Goal: Information Seeking & Learning: Learn about a topic

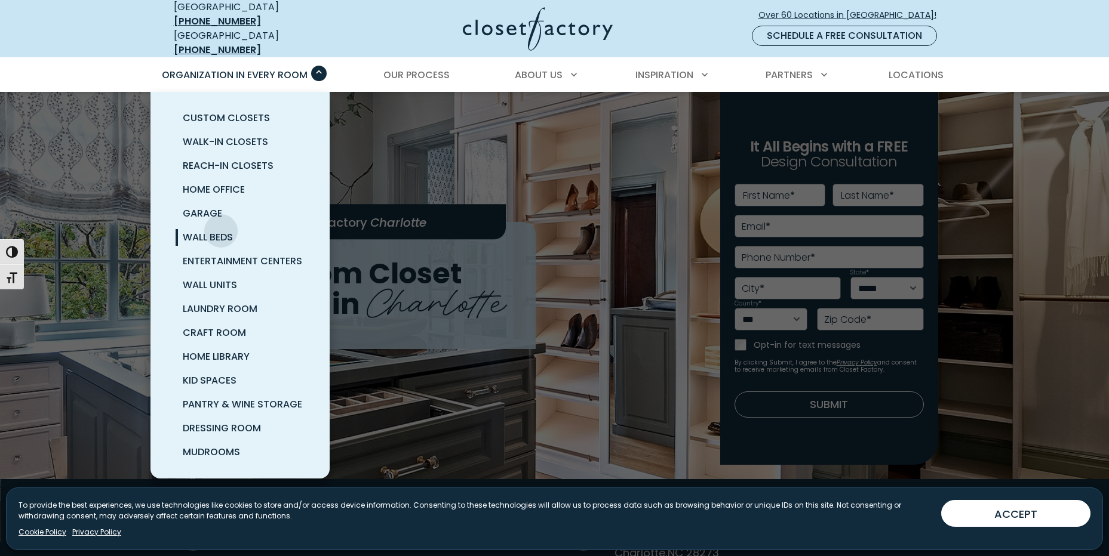
click at [221, 230] on span "Wall Beds" at bounding box center [208, 237] width 50 height 14
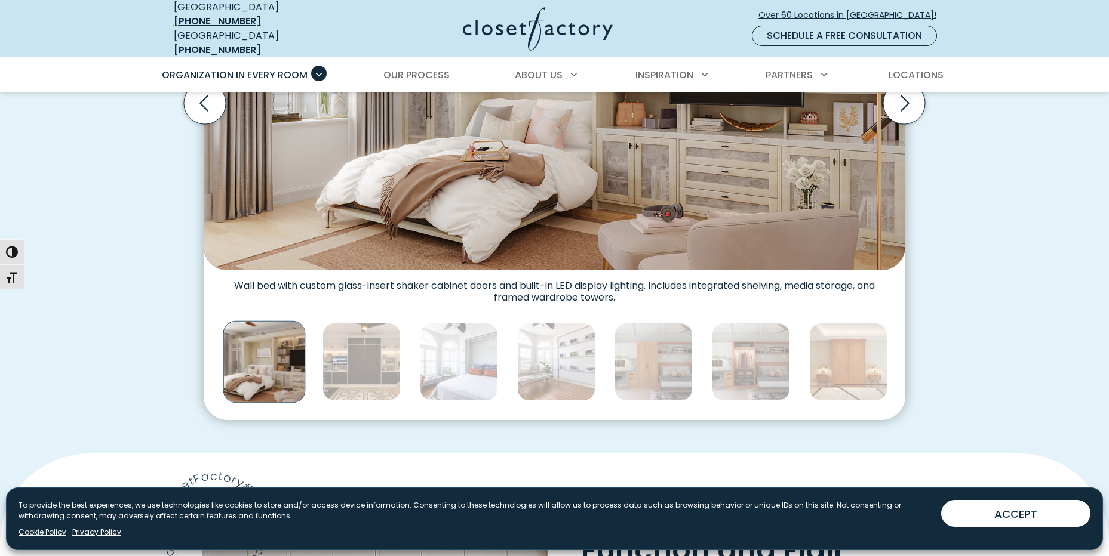
scroll to position [657, 0]
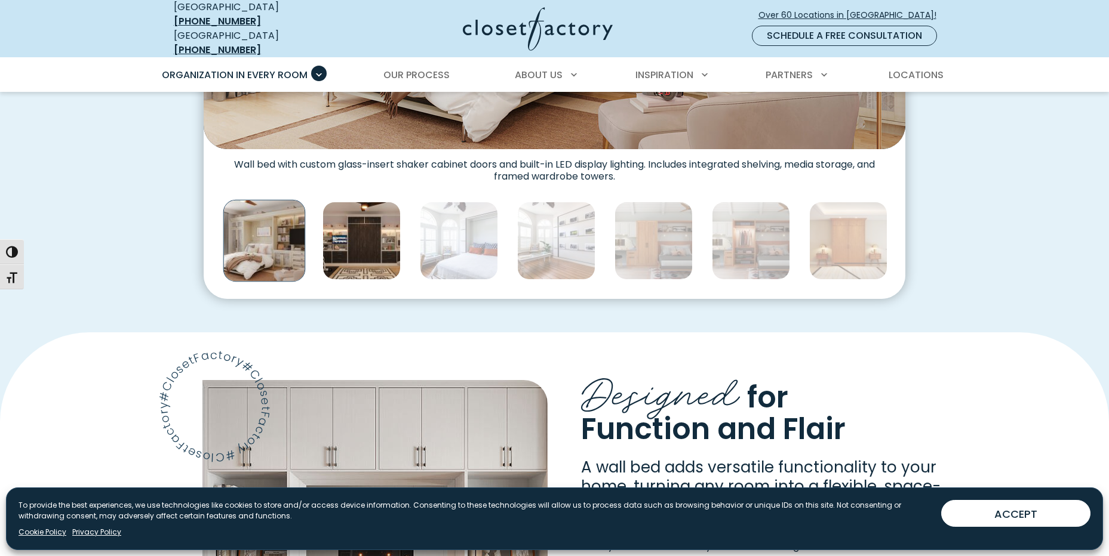
click at [380, 229] on img "Thumbnail Gallery" at bounding box center [361, 241] width 78 height 78
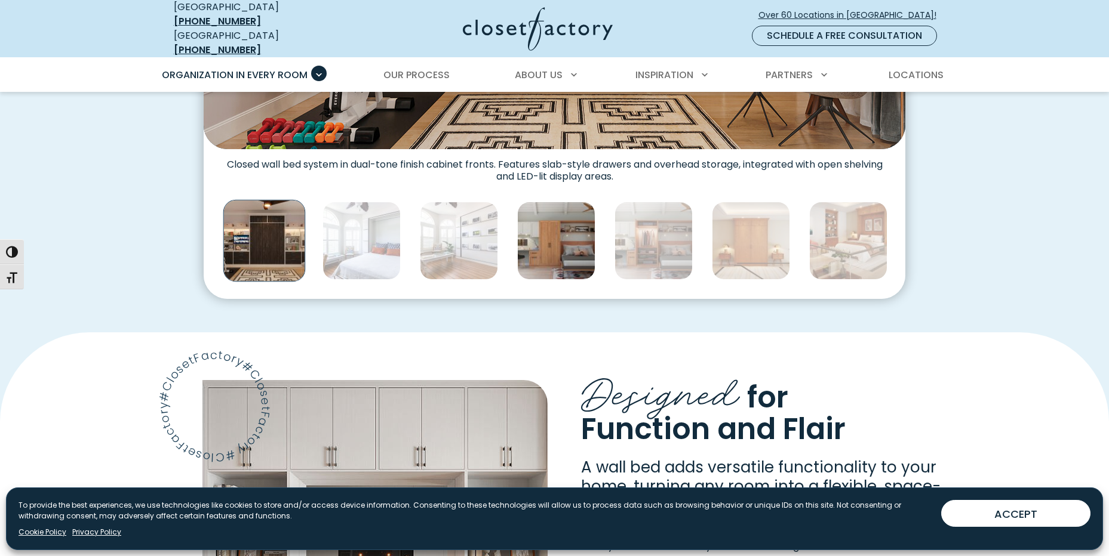
click at [558, 245] on img "Thumbnail Gallery" at bounding box center [556, 241] width 78 height 78
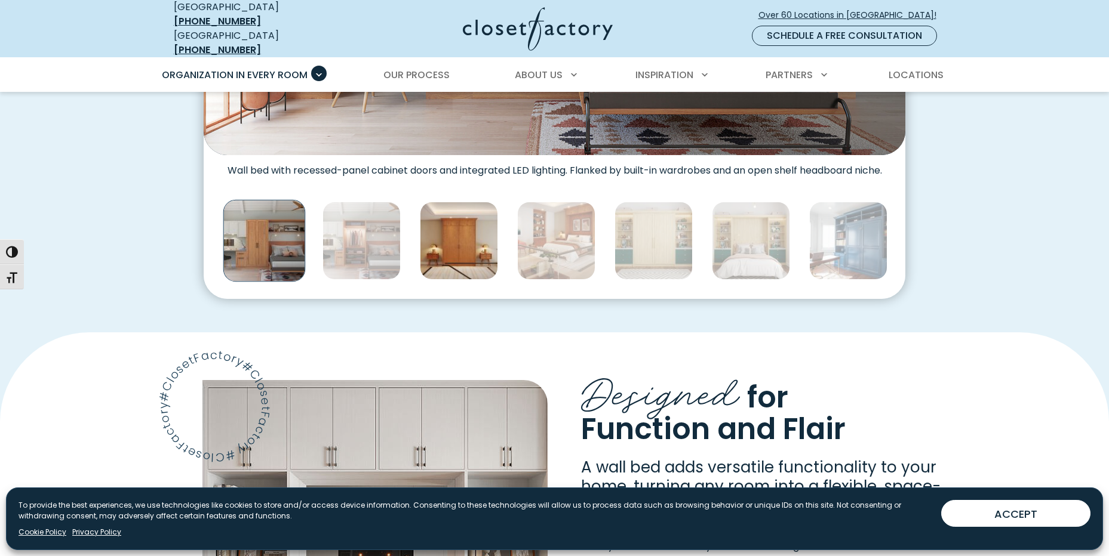
click at [454, 258] on img "Thumbnail Gallery" at bounding box center [459, 241] width 78 height 78
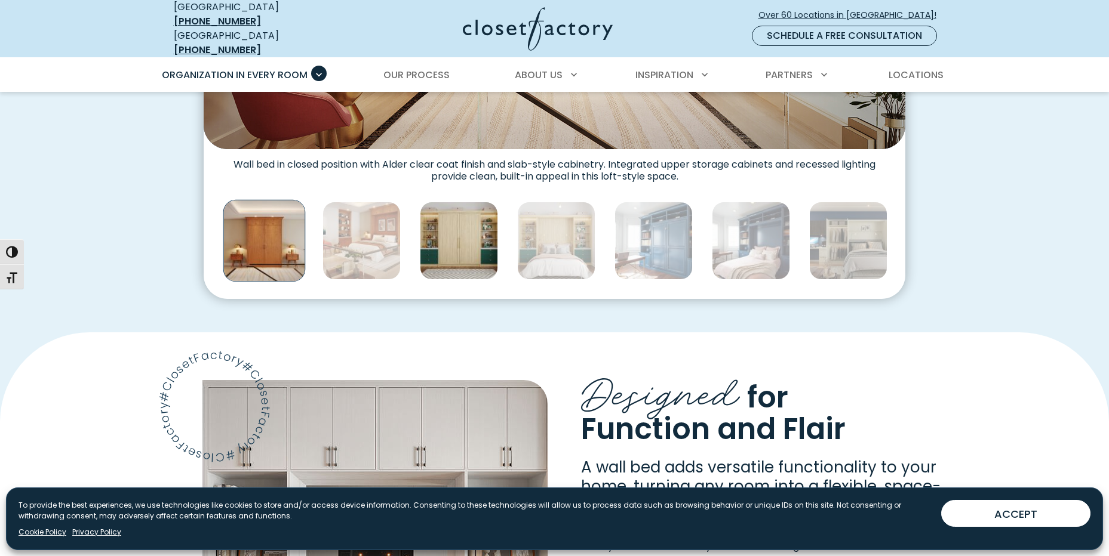
click at [484, 248] on img "Thumbnail Gallery" at bounding box center [459, 241] width 78 height 78
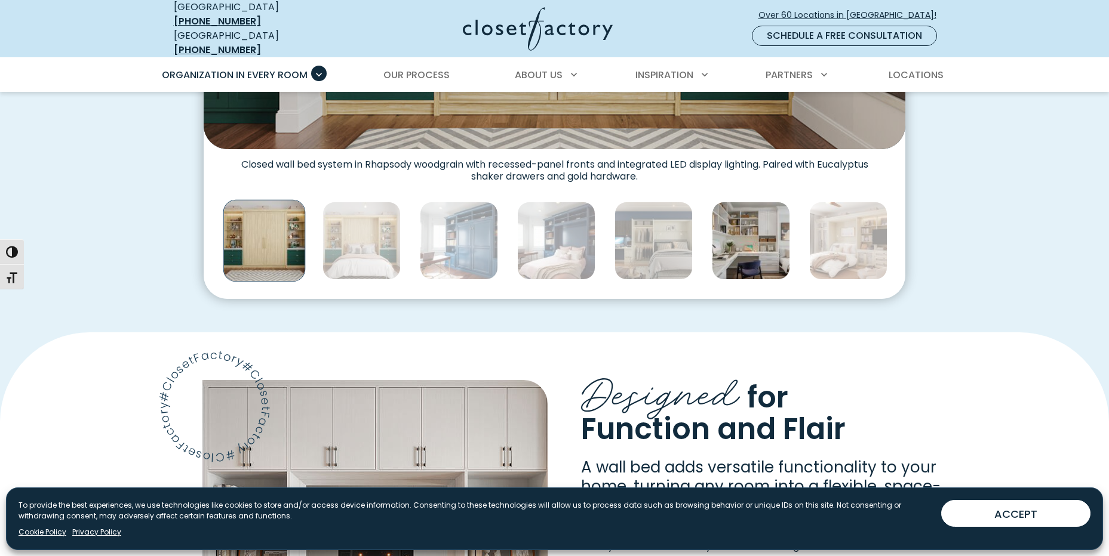
click at [737, 233] on img "Thumbnail Gallery" at bounding box center [751, 241] width 78 height 78
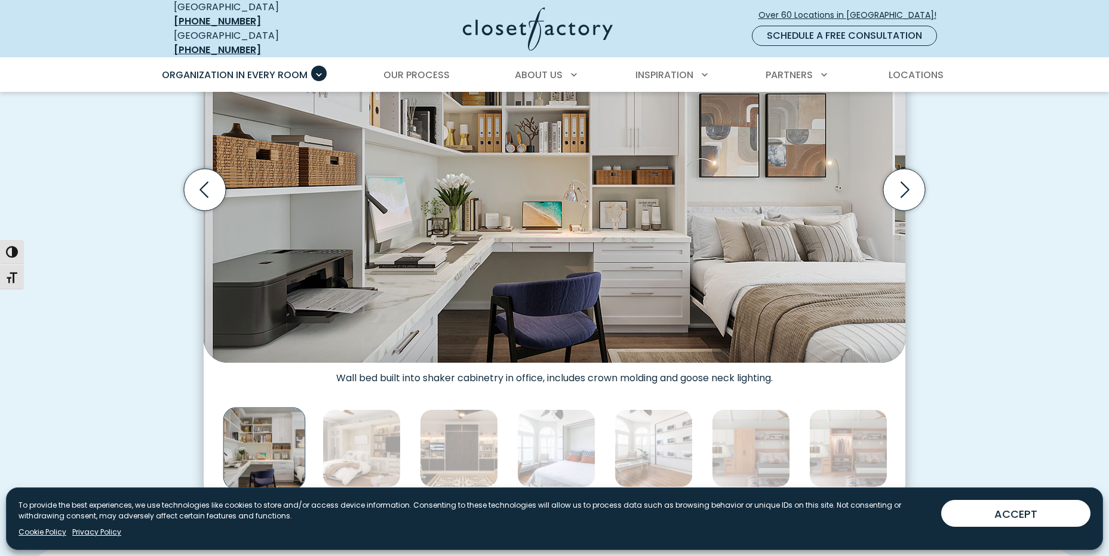
scroll to position [478, 0]
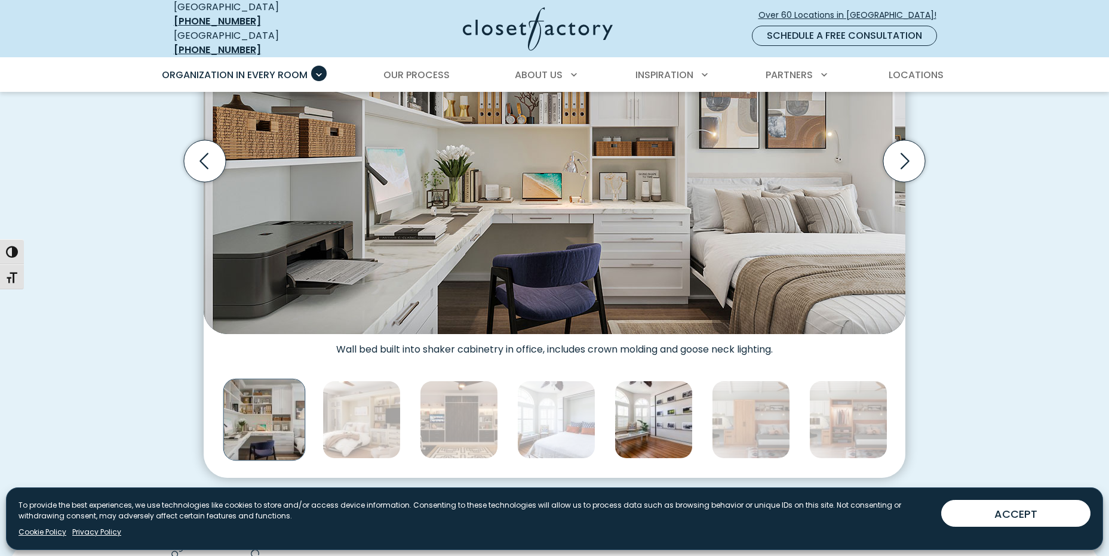
click at [642, 414] on img "Thumbnail Gallery" at bounding box center [653, 420] width 78 height 78
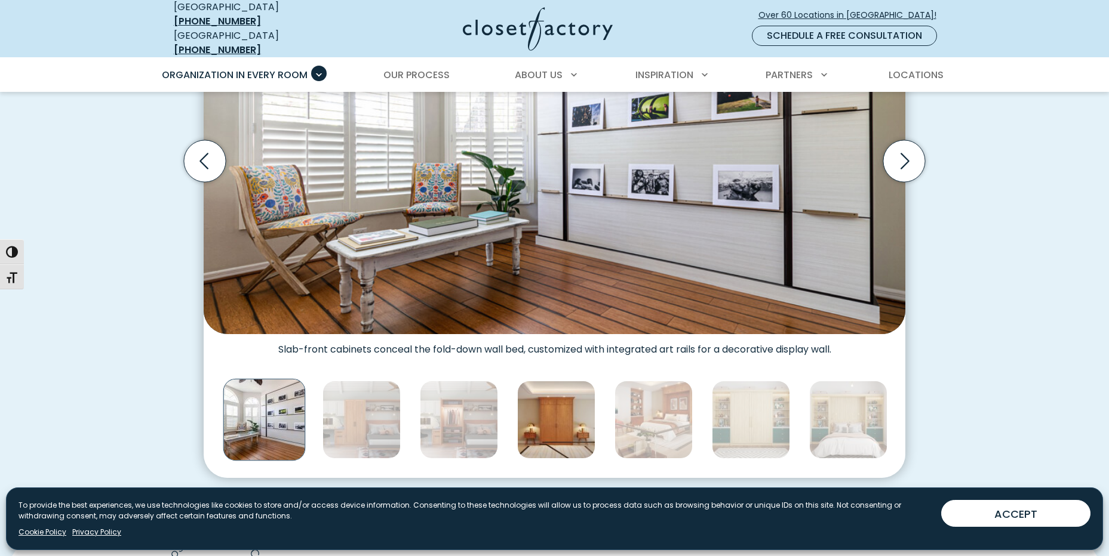
click at [547, 416] on img "Thumbnail Gallery" at bounding box center [556, 420] width 78 height 78
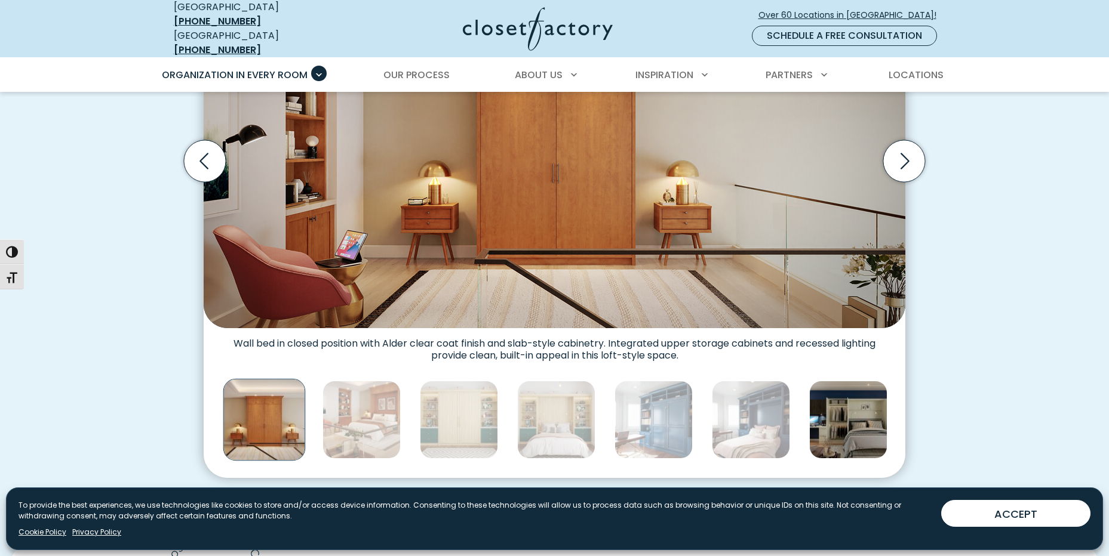
click at [838, 411] on img "Thumbnail Gallery" at bounding box center [848, 420] width 78 height 78
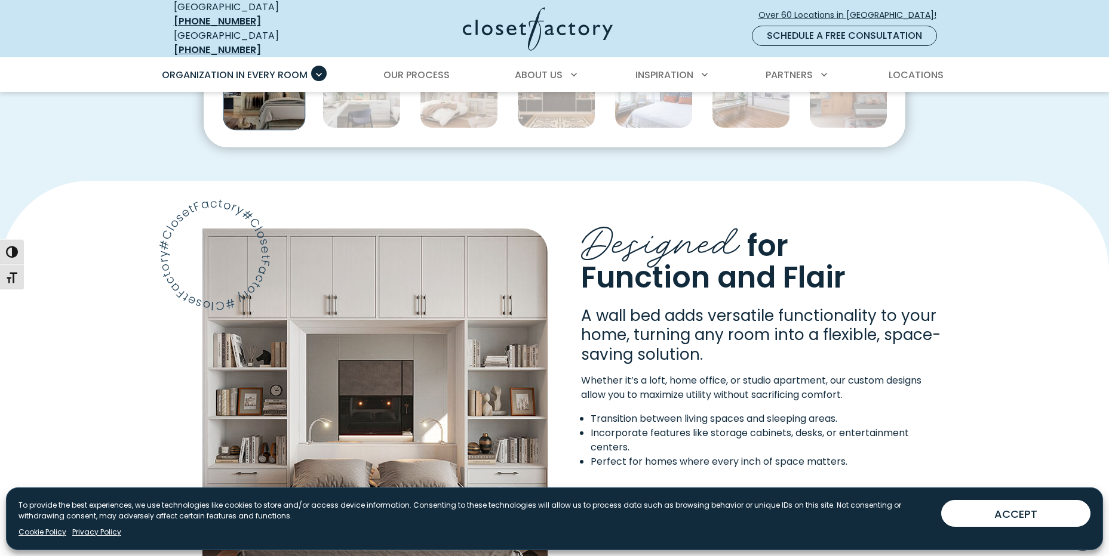
scroll to position [597, 0]
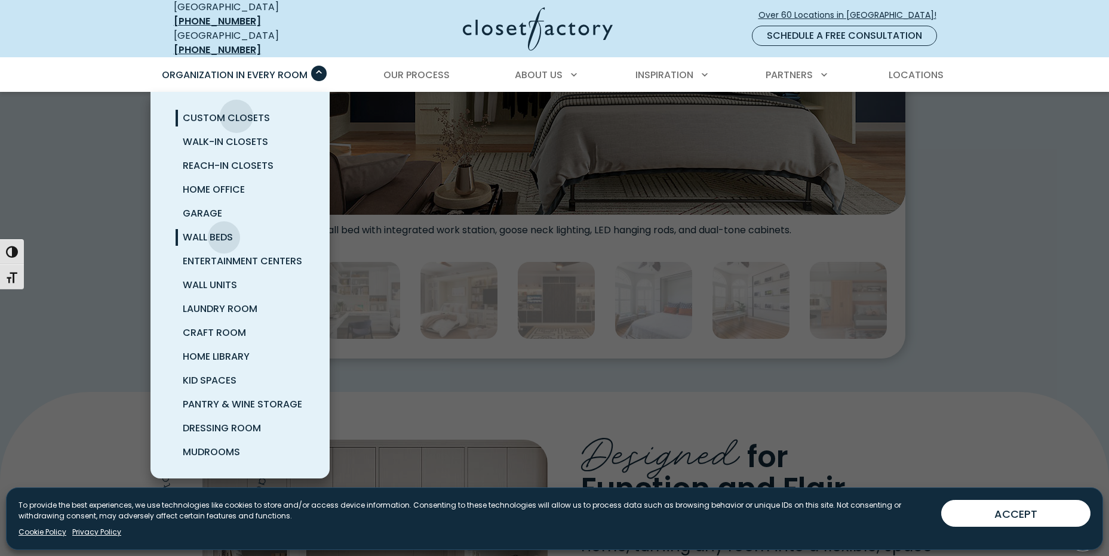
click at [236, 111] on span "Custom Closets" at bounding box center [226, 118] width 87 height 14
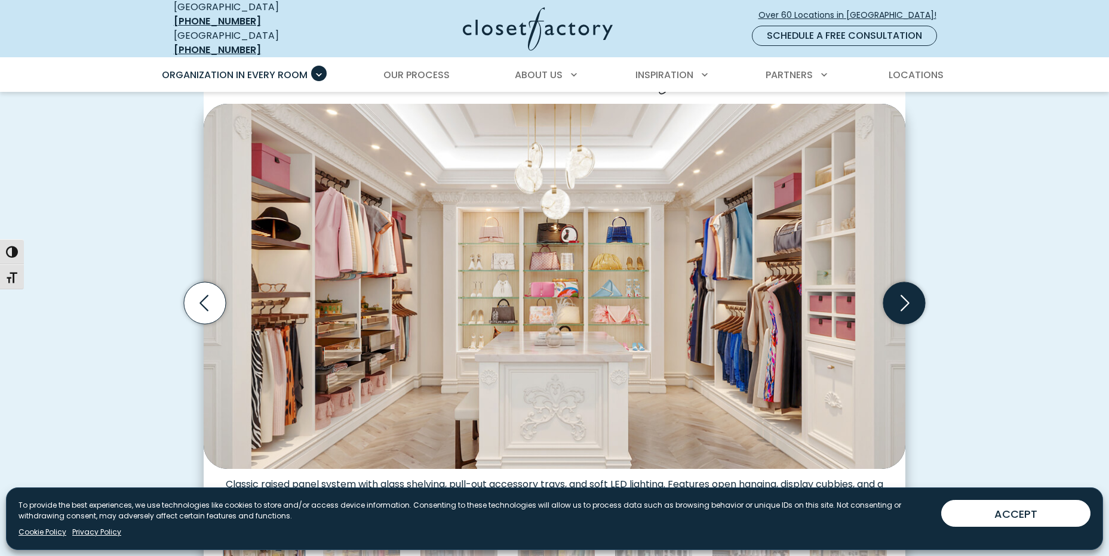
click at [900, 293] on icon "Next slide" at bounding box center [904, 303] width 42 height 42
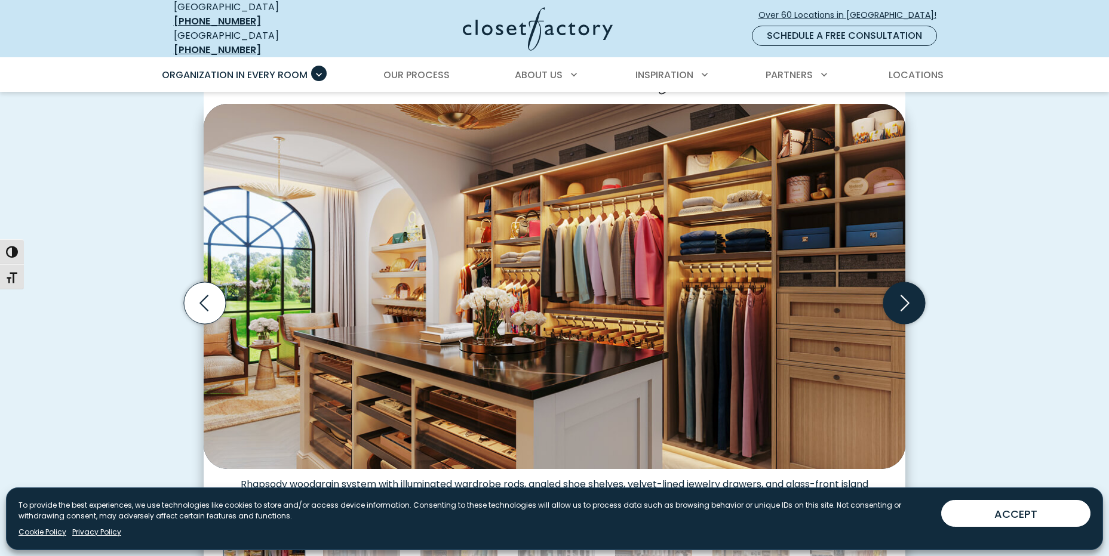
click at [900, 293] on icon "Next slide" at bounding box center [904, 303] width 42 height 42
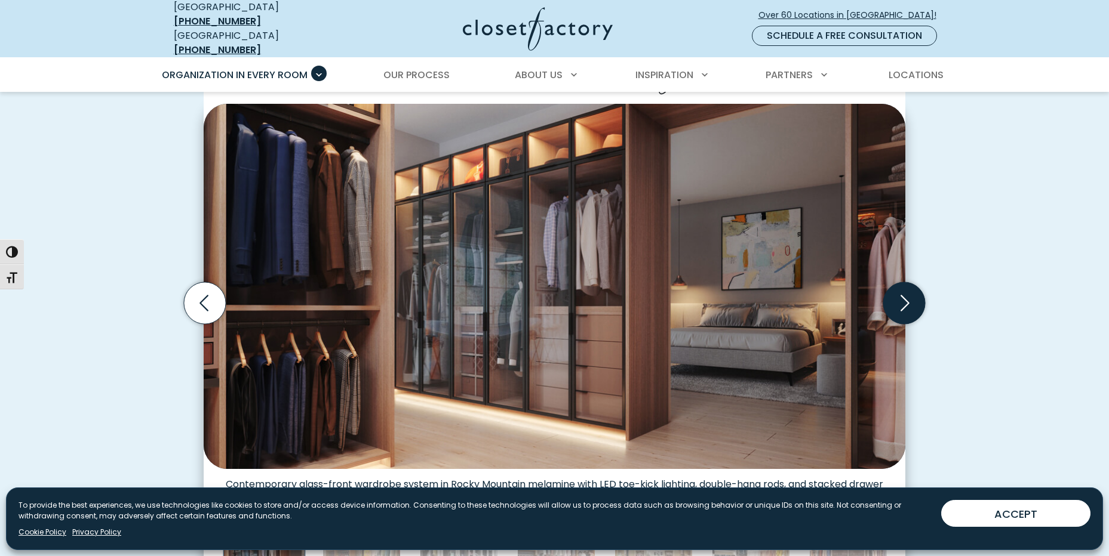
click at [900, 294] on icon "Next slide" at bounding box center [904, 303] width 42 height 42
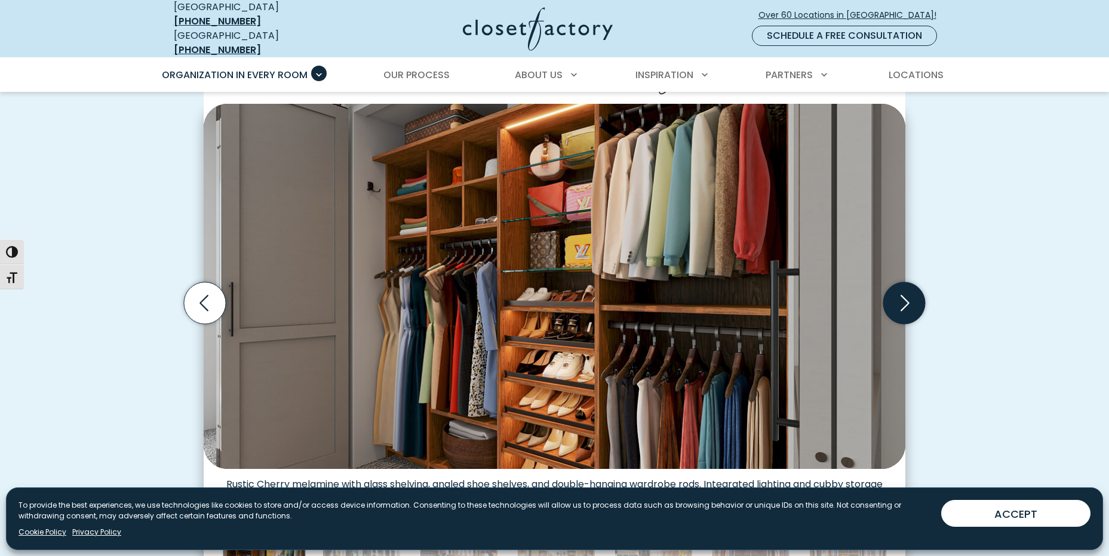
click at [900, 294] on icon "Next slide" at bounding box center [904, 303] width 42 height 42
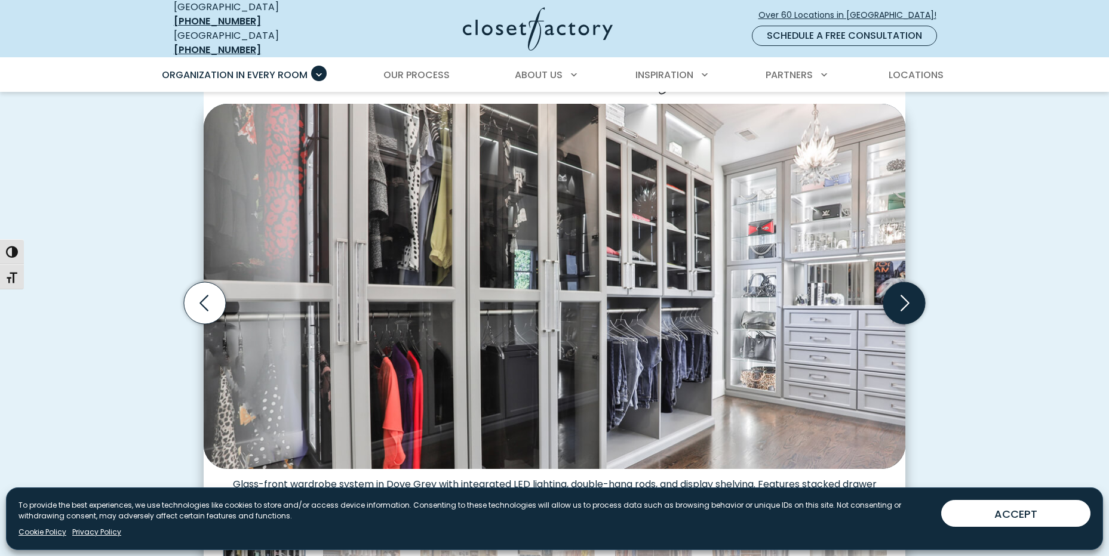
click at [900, 294] on icon "Next slide" at bounding box center [904, 303] width 42 height 42
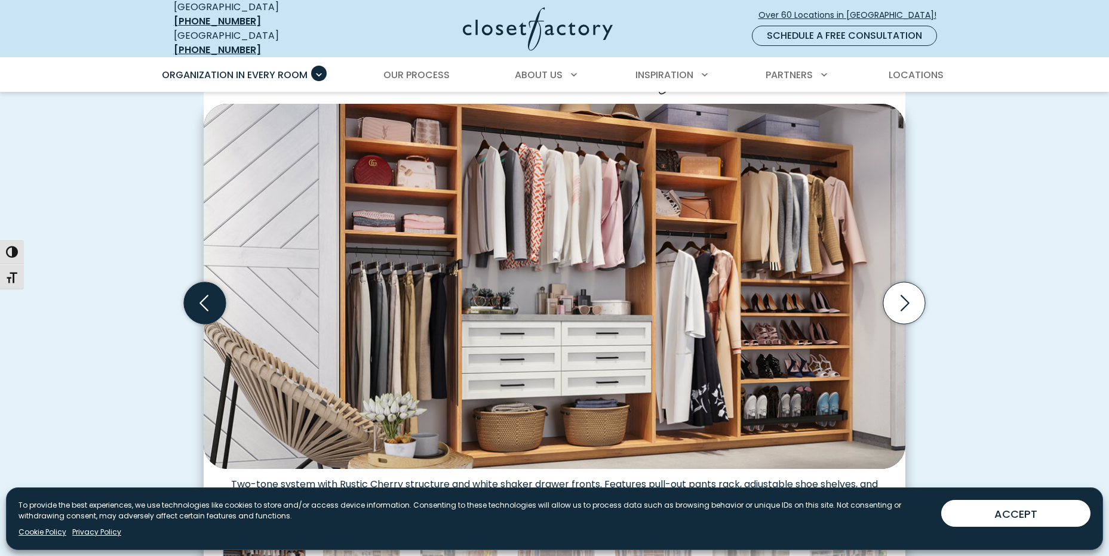
click at [214, 298] on icon "Previous slide" at bounding box center [205, 303] width 42 height 42
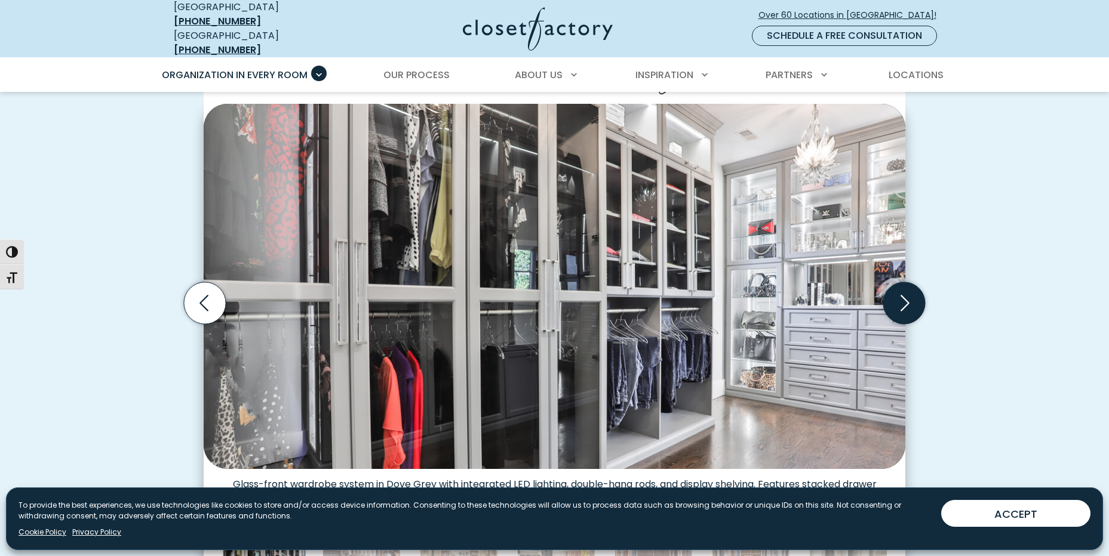
click at [906, 297] on icon "Next slide" at bounding box center [904, 303] width 9 height 16
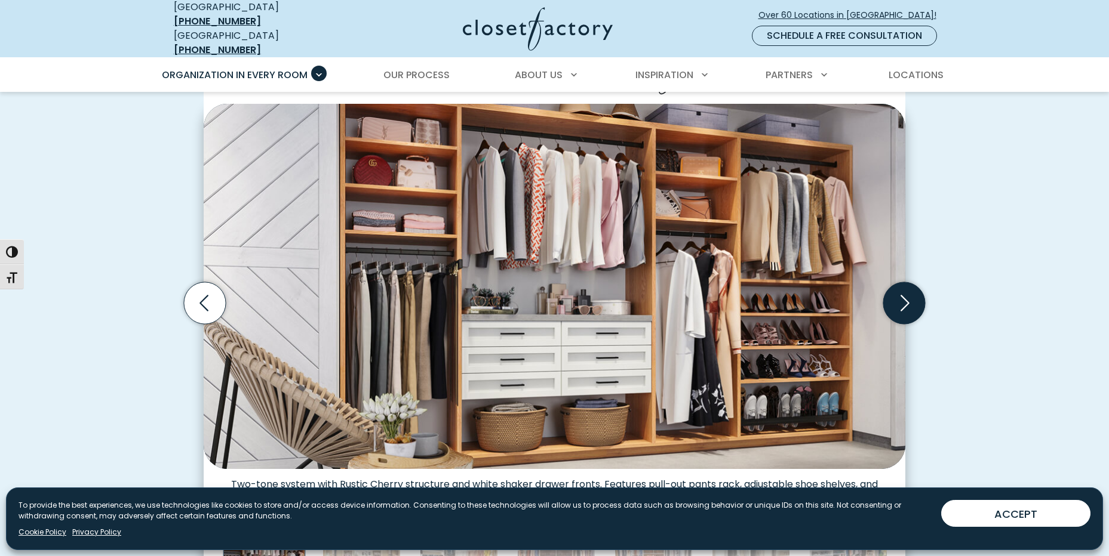
click at [906, 297] on icon "Next slide" at bounding box center [904, 303] width 9 height 16
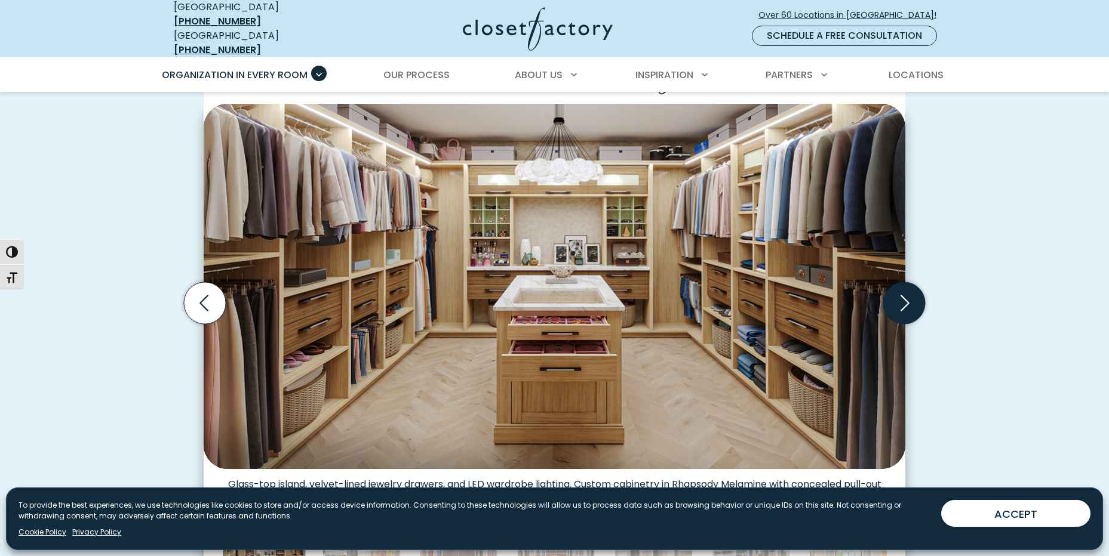
click at [902, 300] on icon "Next slide" at bounding box center [904, 303] width 9 height 16
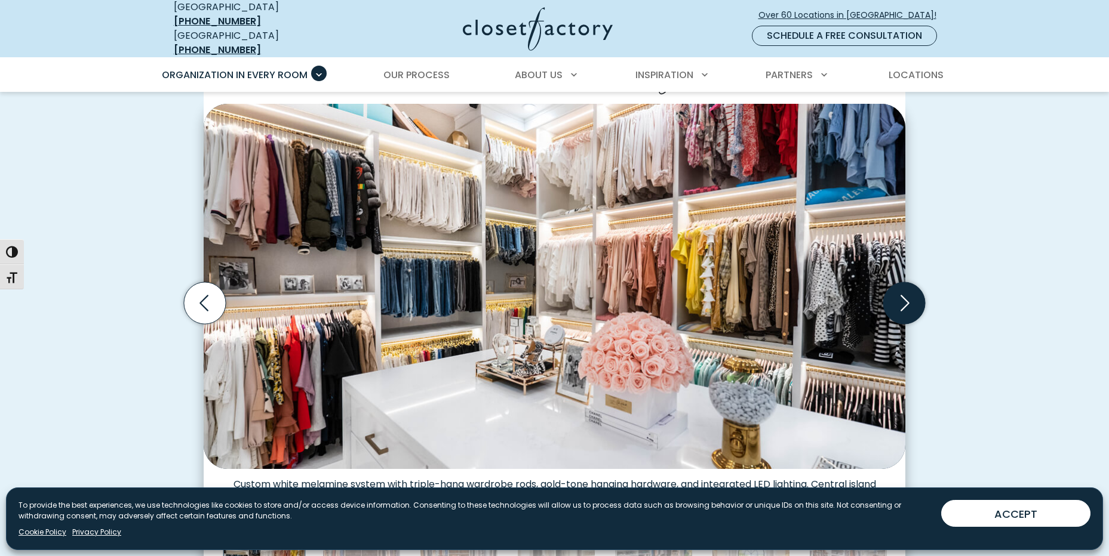
click at [902, 300] on icon "Next slide" at bounding box center [904, 303] width 9 height 16
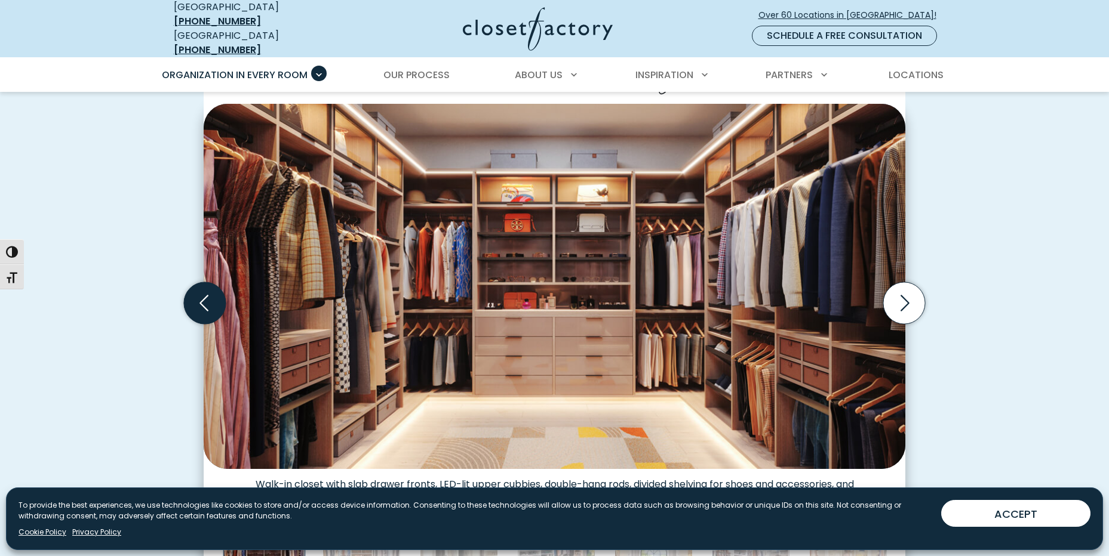
click at [219, 303] on icon "Previous slide" at bounding box center [205, 303] width 42 height 42
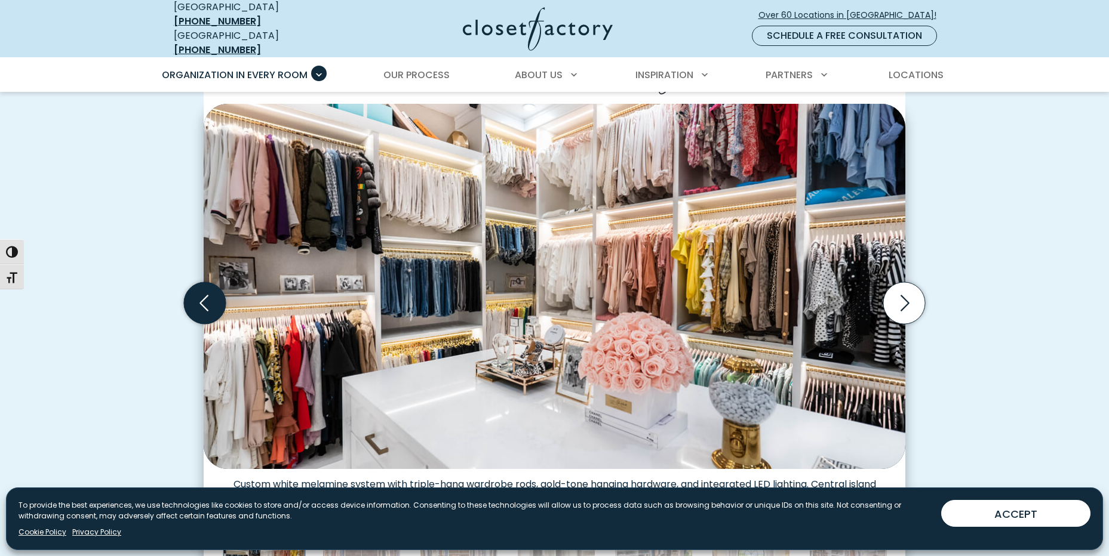
click at [219, 303] on icon "Previous slide" at bounding box center [205, 303] width 42 height 42
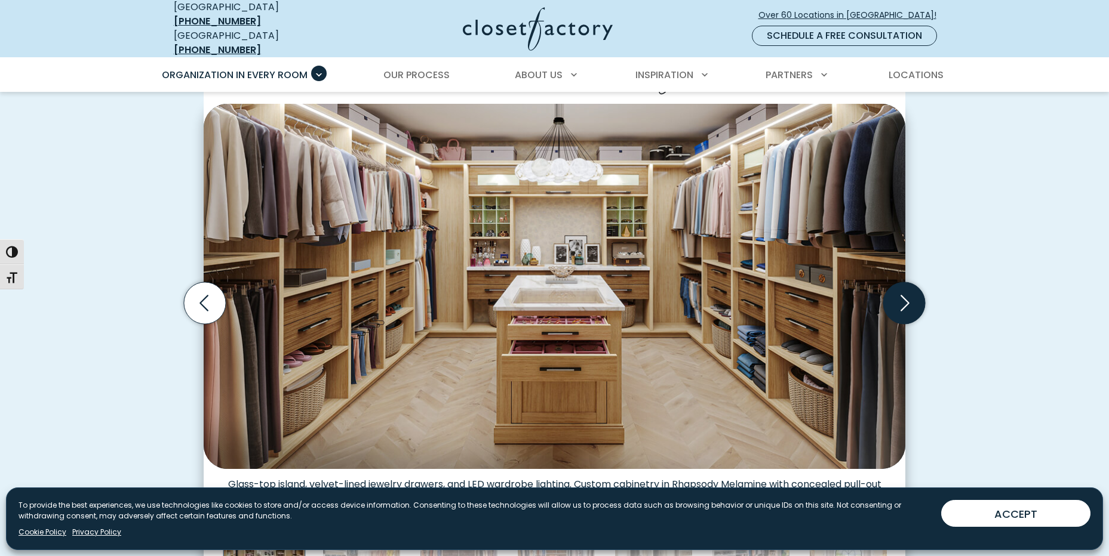
click at [895, 297] on icon "Next slide" at bounding box center [904, 303] width 42 height 42
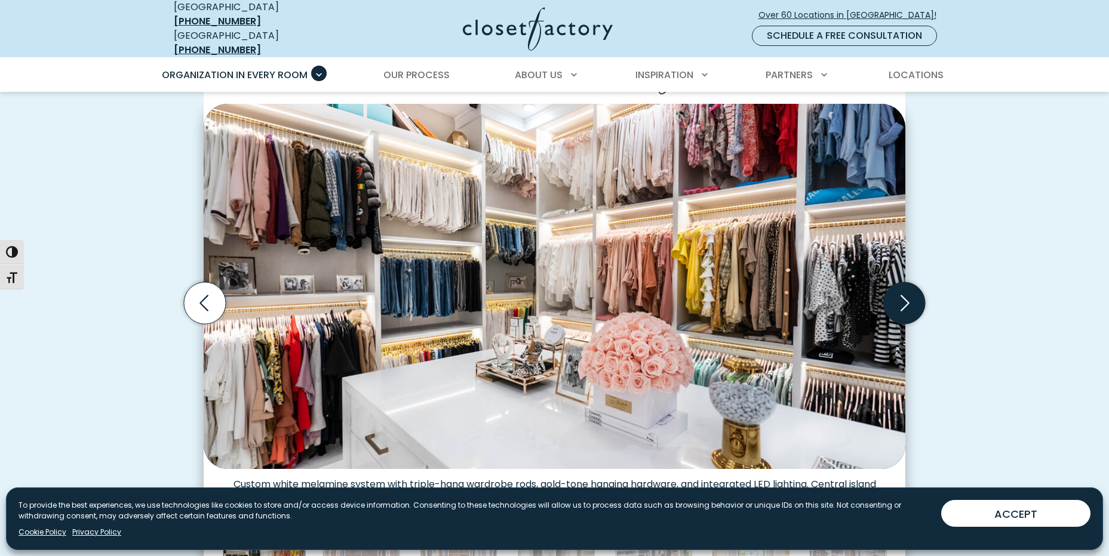
click at [895, 297] on icon "Next slide" at bounding box center [904, 303] width 42 height 42
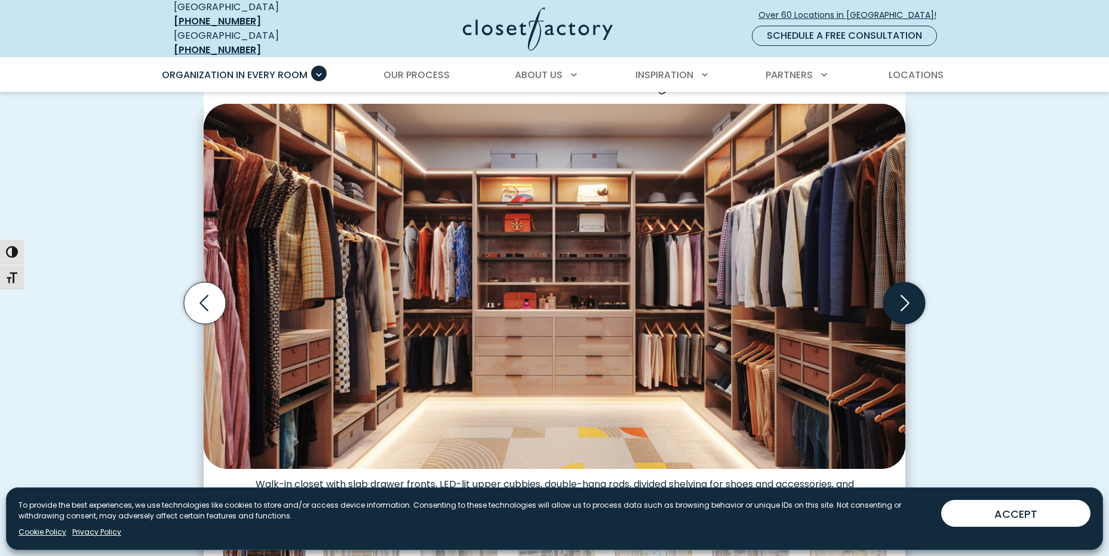
click at [895, 297] on icon "Next slide" at bounding box center [904, 303] width 42 height 42
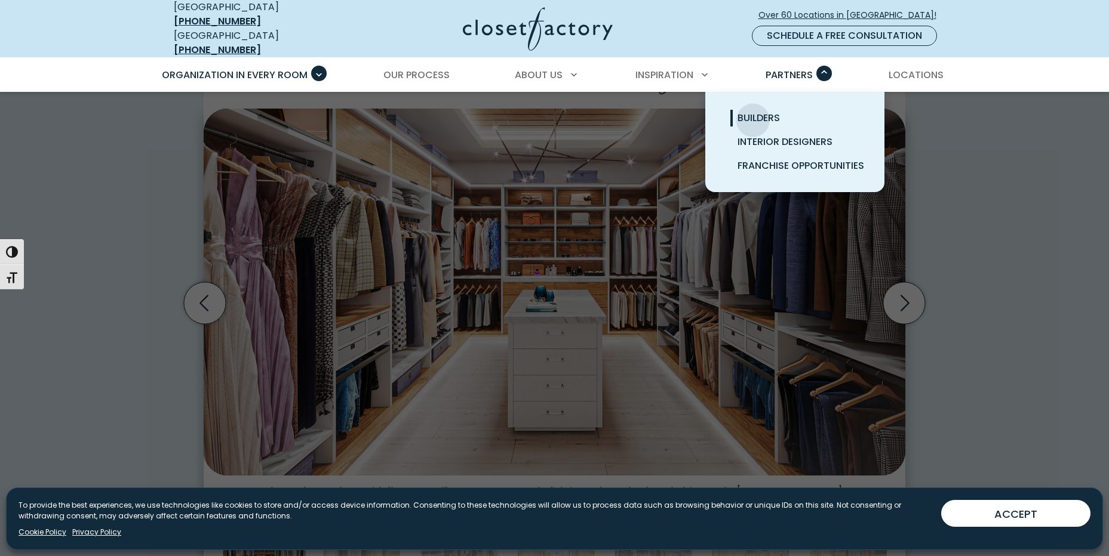
click at [753, 111] on span "Builders" at bounding box center [758, 118] width 42 height 14
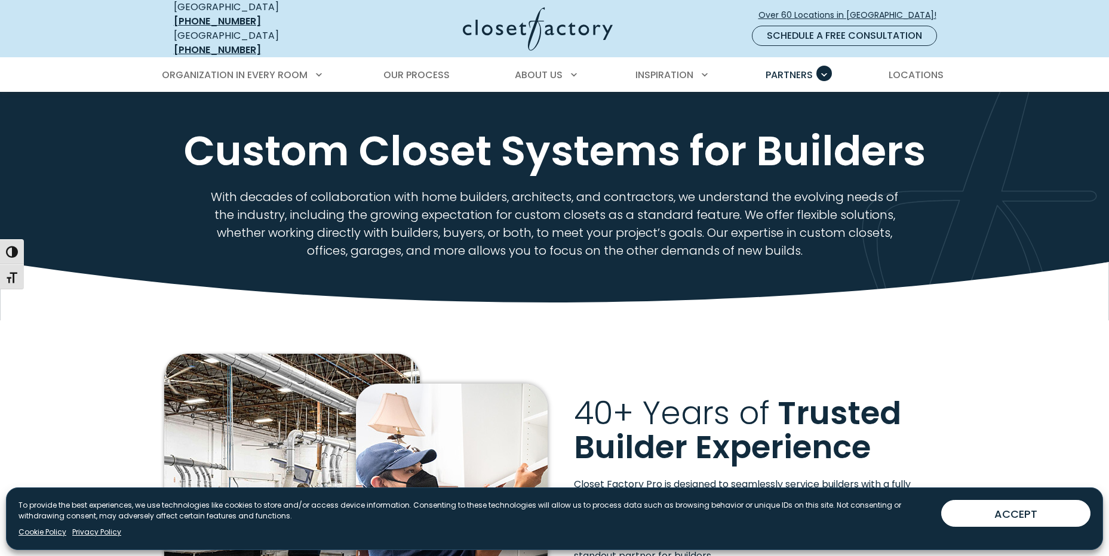
scroll to position [358, 0]
